Goal: Transaction & Acquisition: Purchase product/service

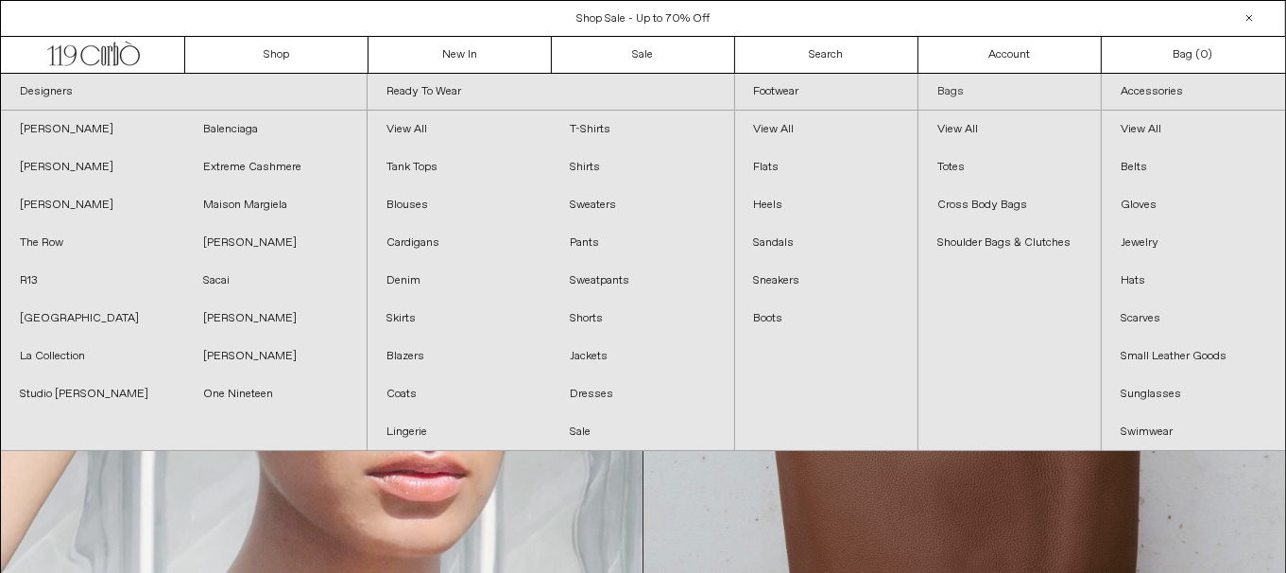
click at [935, 87] on link "Bags" at bounding box center [1009, 92] width 182 height 37
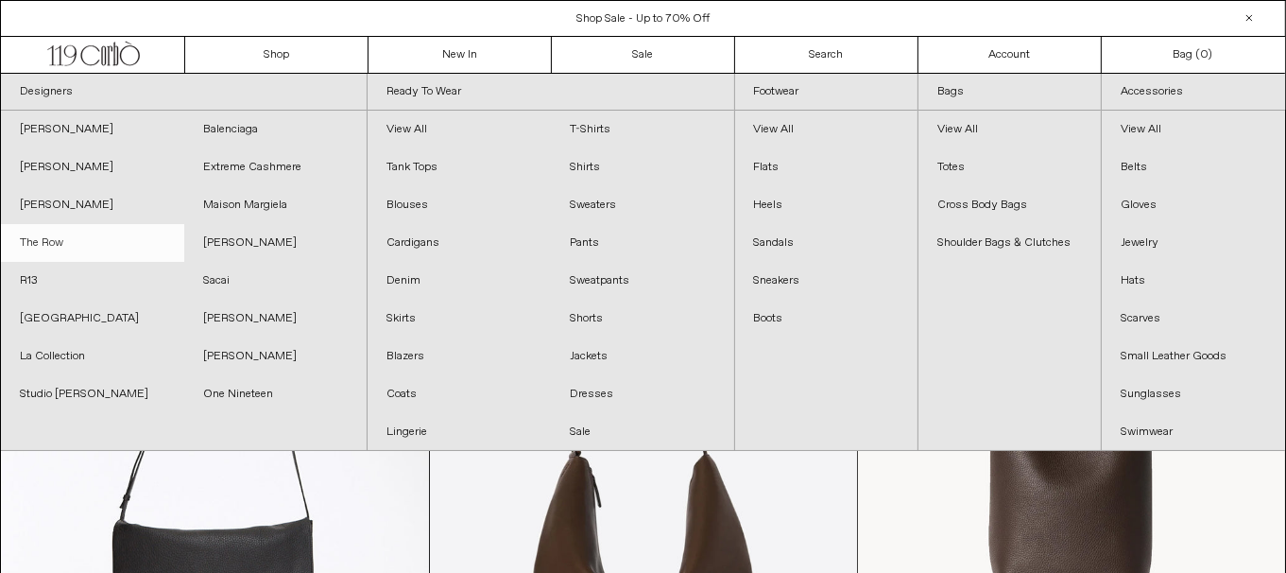
click at [88, 235] on link "The Row" at bounding box center [92, 243] width 183 height 38
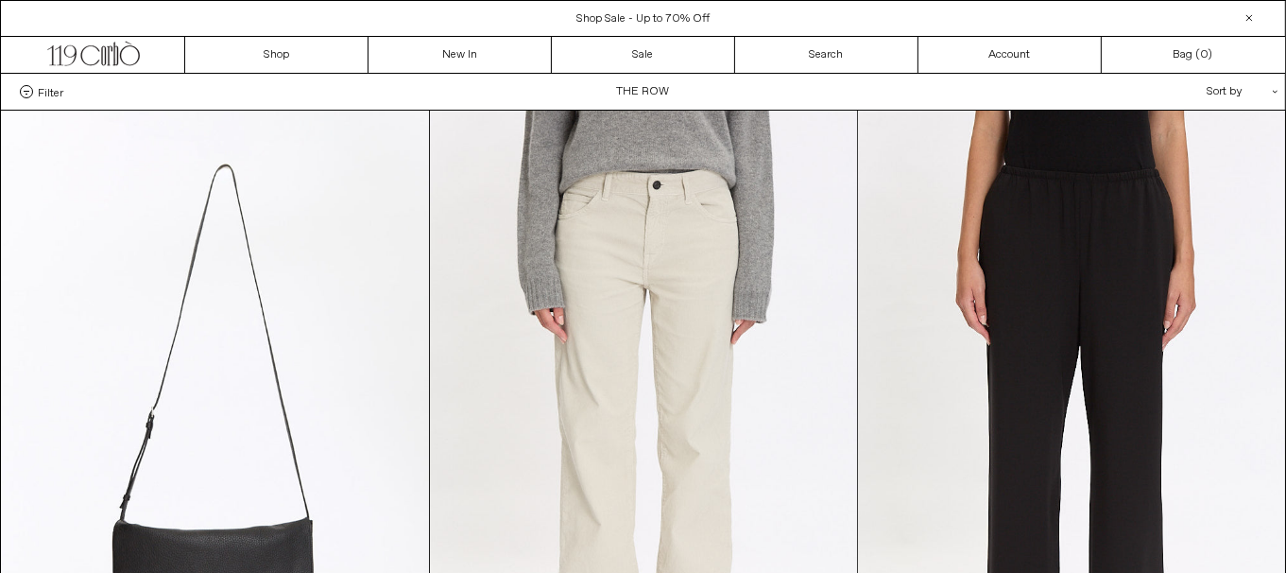
scroll to position [283, 0]
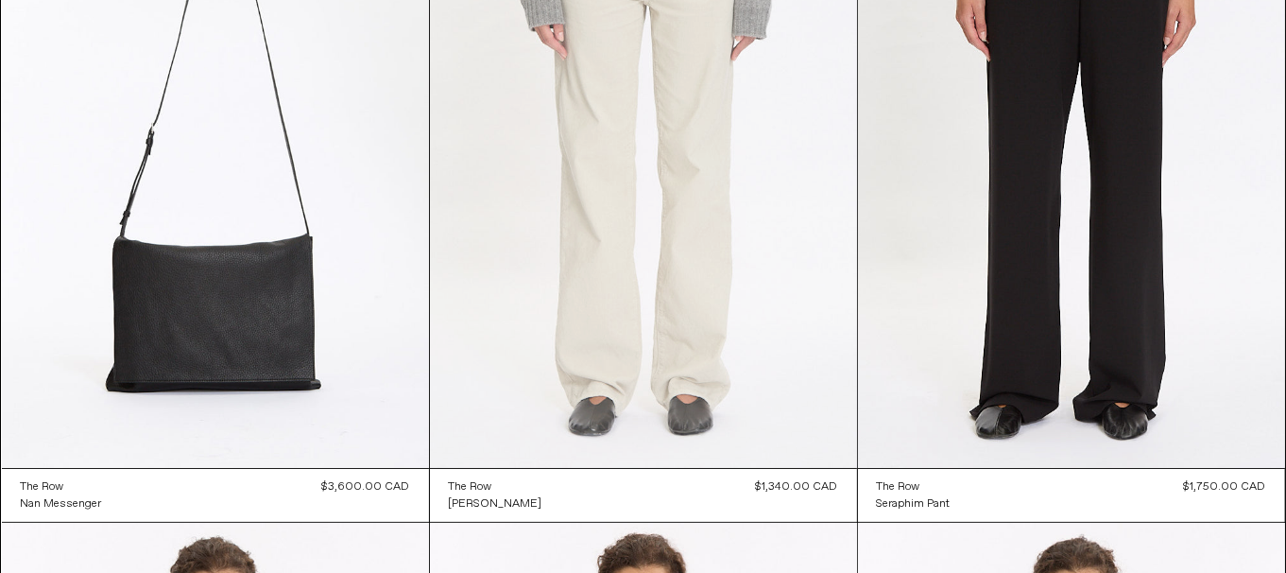
click at [472, 82] on at bounding box center [643, 147] width 427 height 641
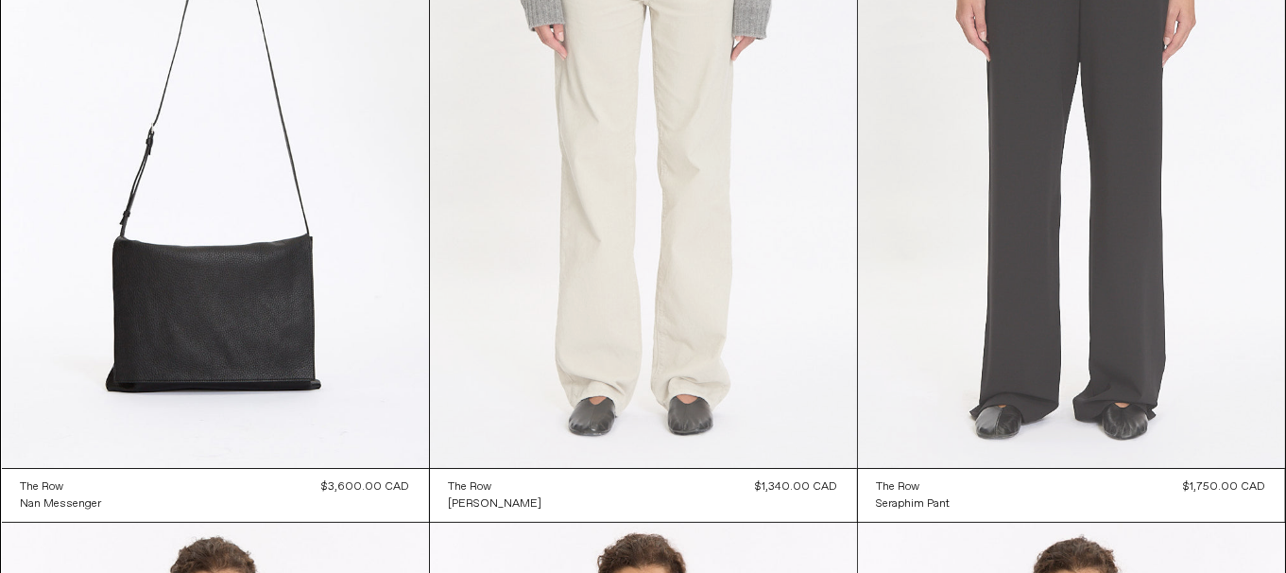
scroll to position [0, 0]
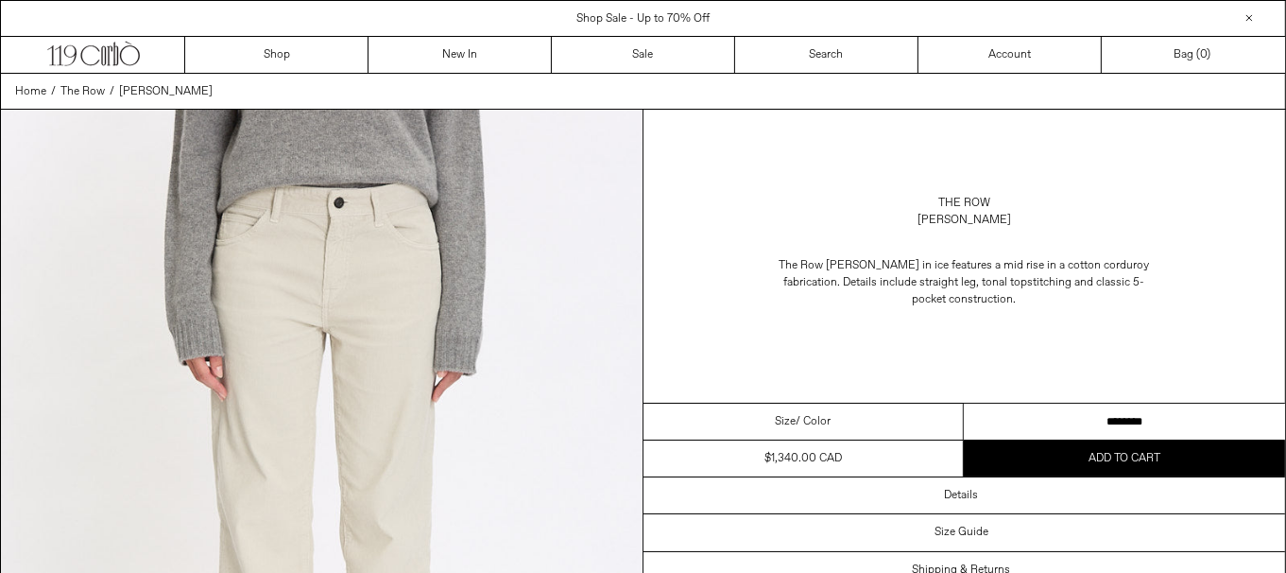
drag, startPoint x: 1099, startPoint y: 420, endPoint x: 1129, endPoint y: 420, distance: 30.2
click at [1099, 420] on select "**********" at bounding box center [1124, 421] width 321 height 37
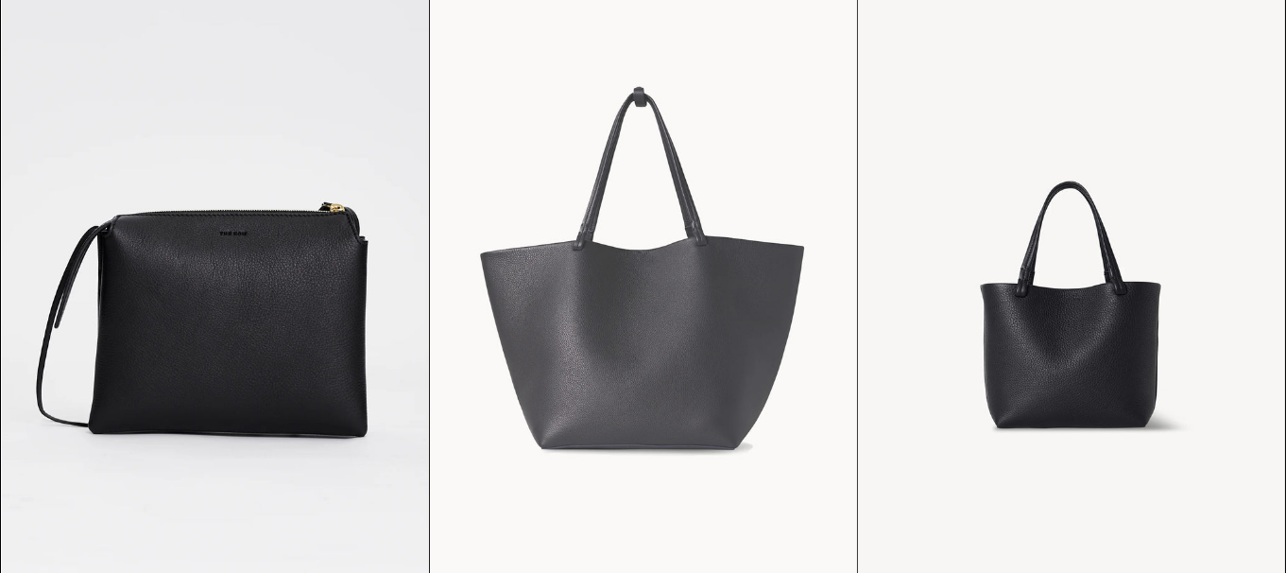
scroll to position [14180, 0]
